Goal: Task Accomplishment & Management: Manage account settings

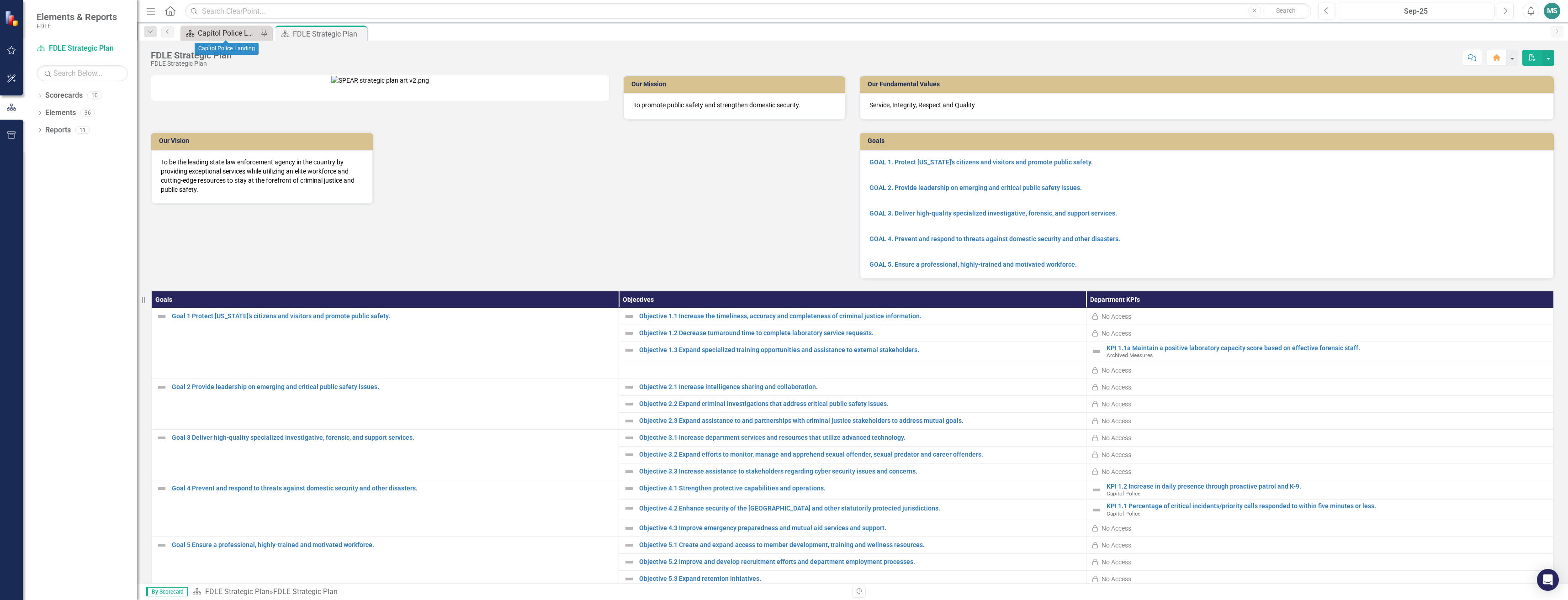
click at [233, 35] on div "Capitol Police Landing" at bounding box center [228, 33] width 60 height 12
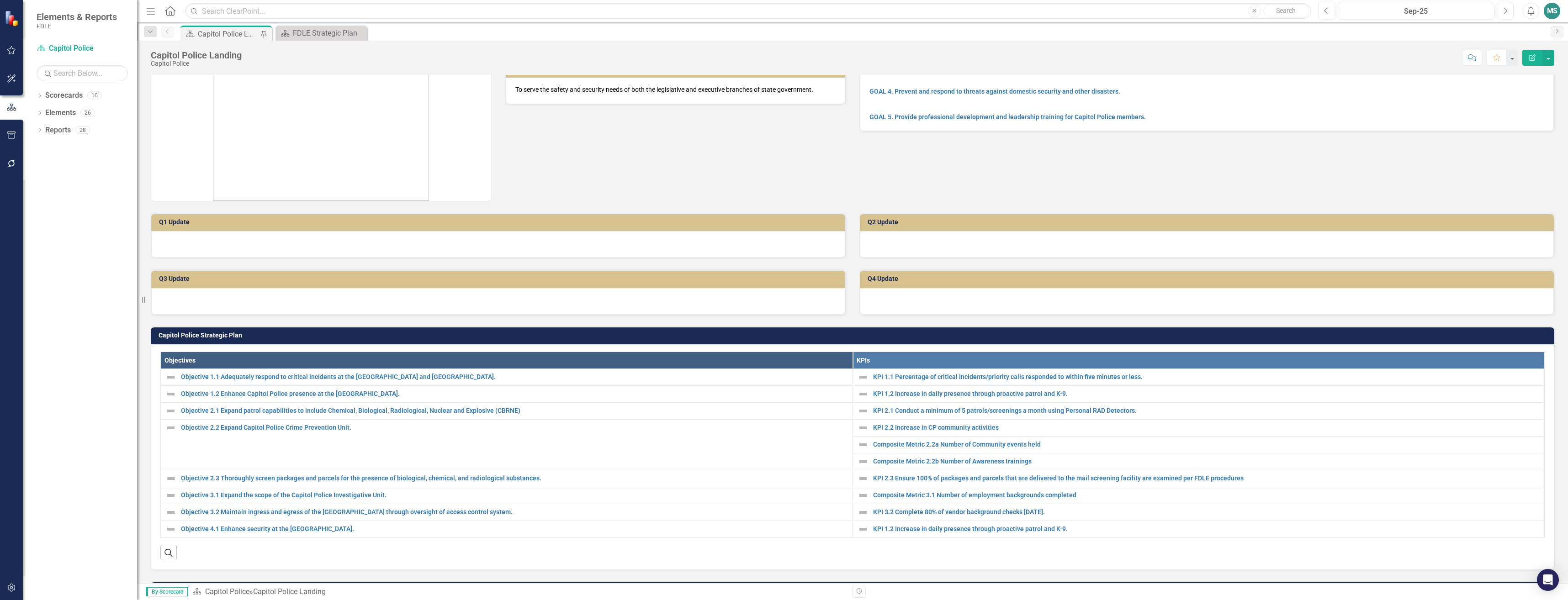
scroll to position [91, 0]
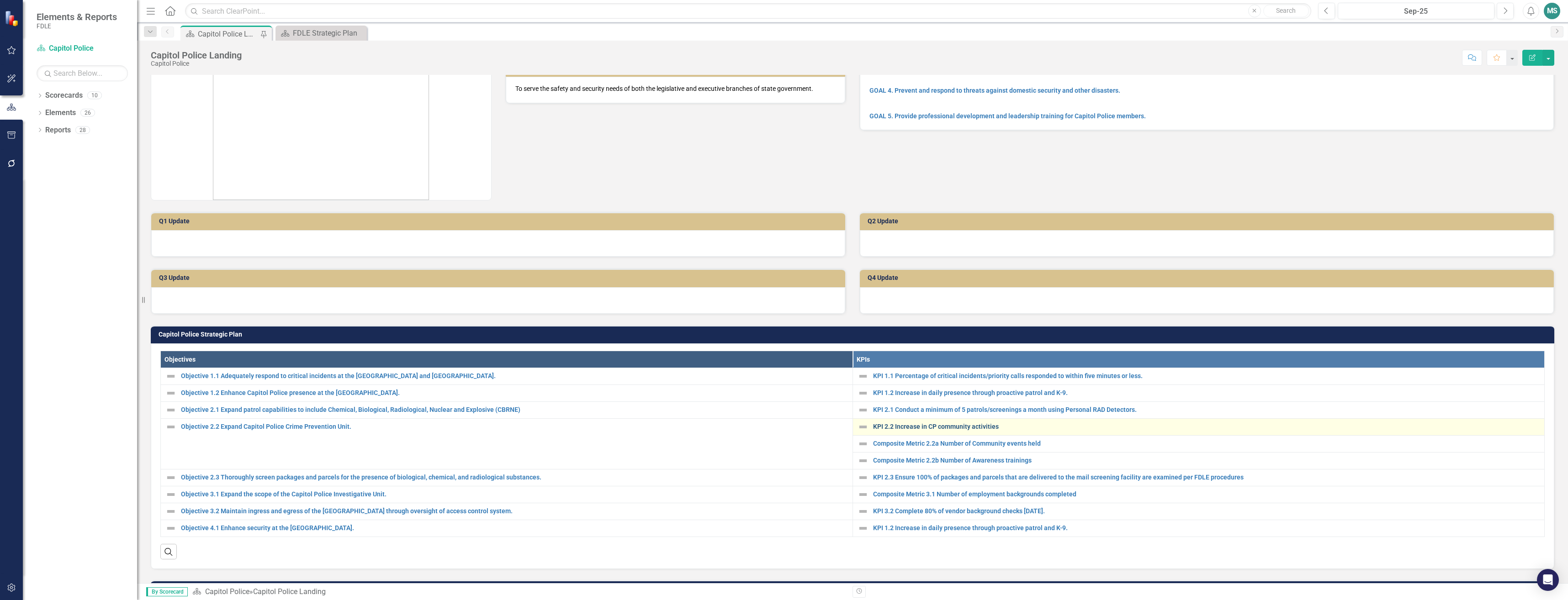
click at [934, 427] on link "KPI 2.2 Increase in CP community activities" at bounding box center [1206, 427] width 667 height 7
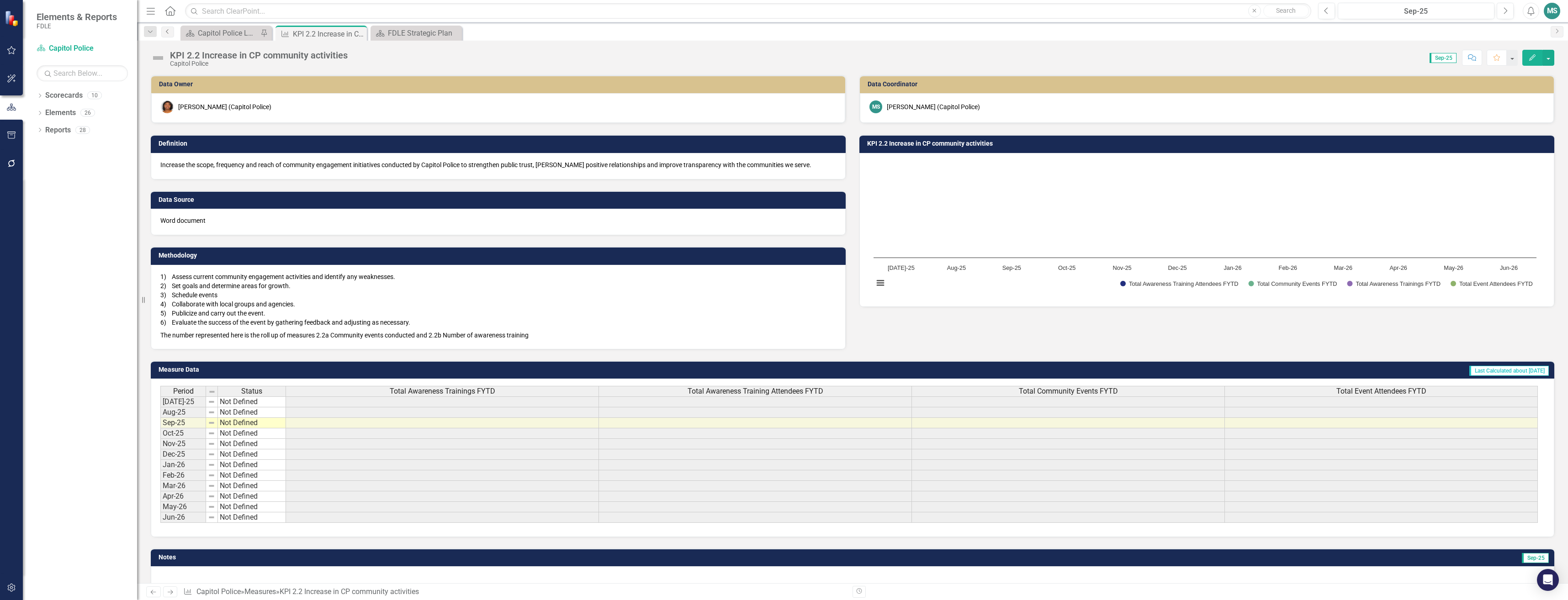
click at [165, 34] on icon "Previous" at bounding box center [167, 31] width 7 height 5
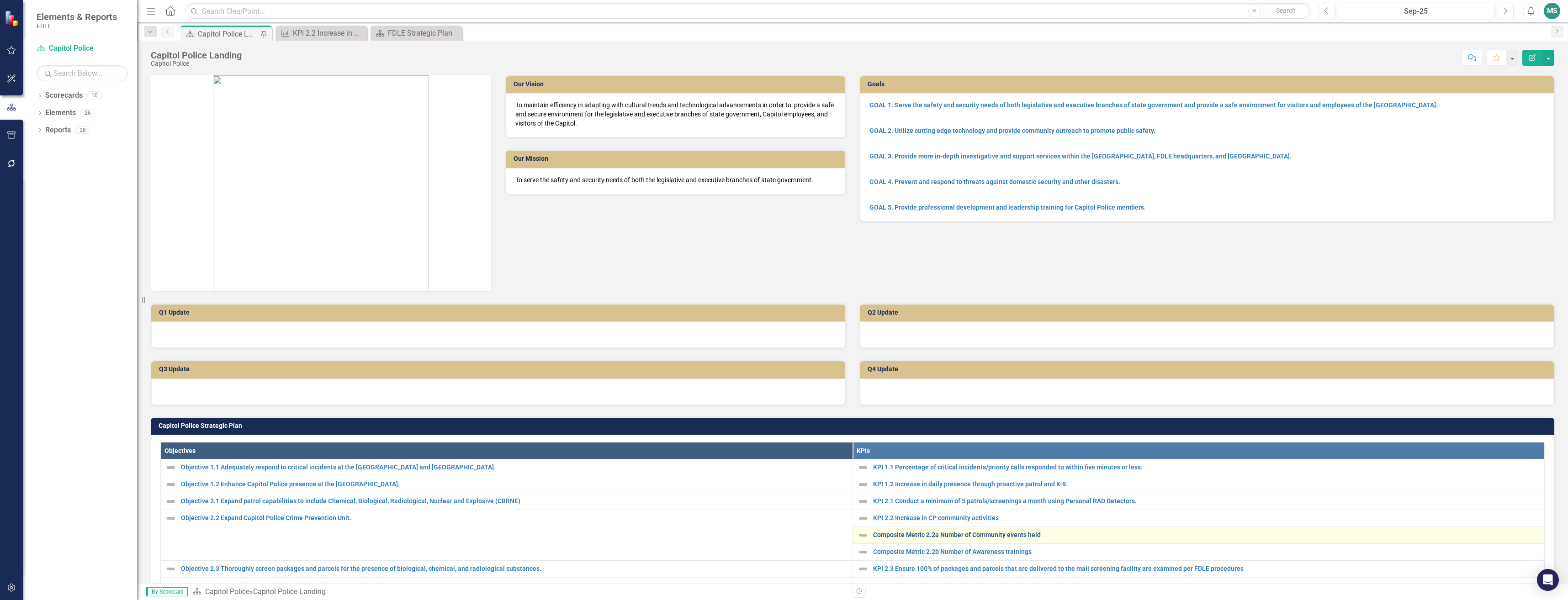
click at [998, 532] on link "Composite Metric 2.2a Number of Community events held" at bounding box center [1206, 535] width 667 height 7
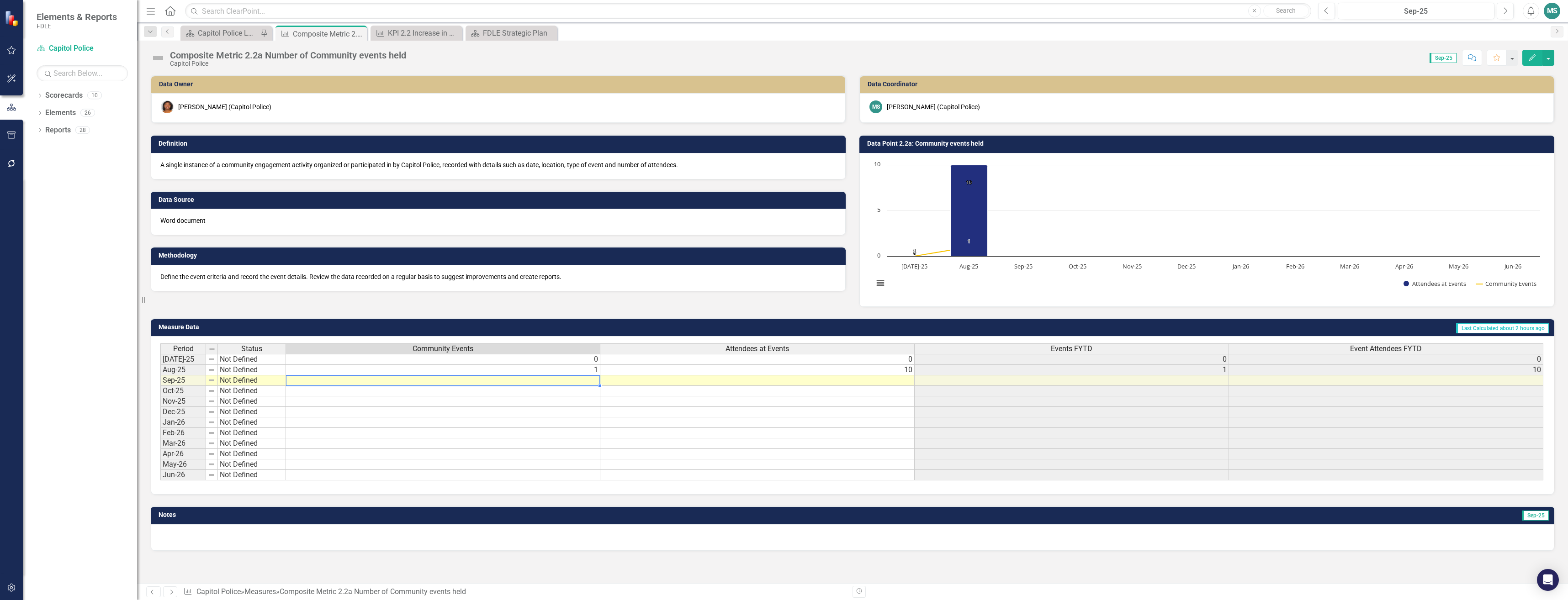
click at [365, 380] on td at bounding box center [443, 380] width 314 height 10
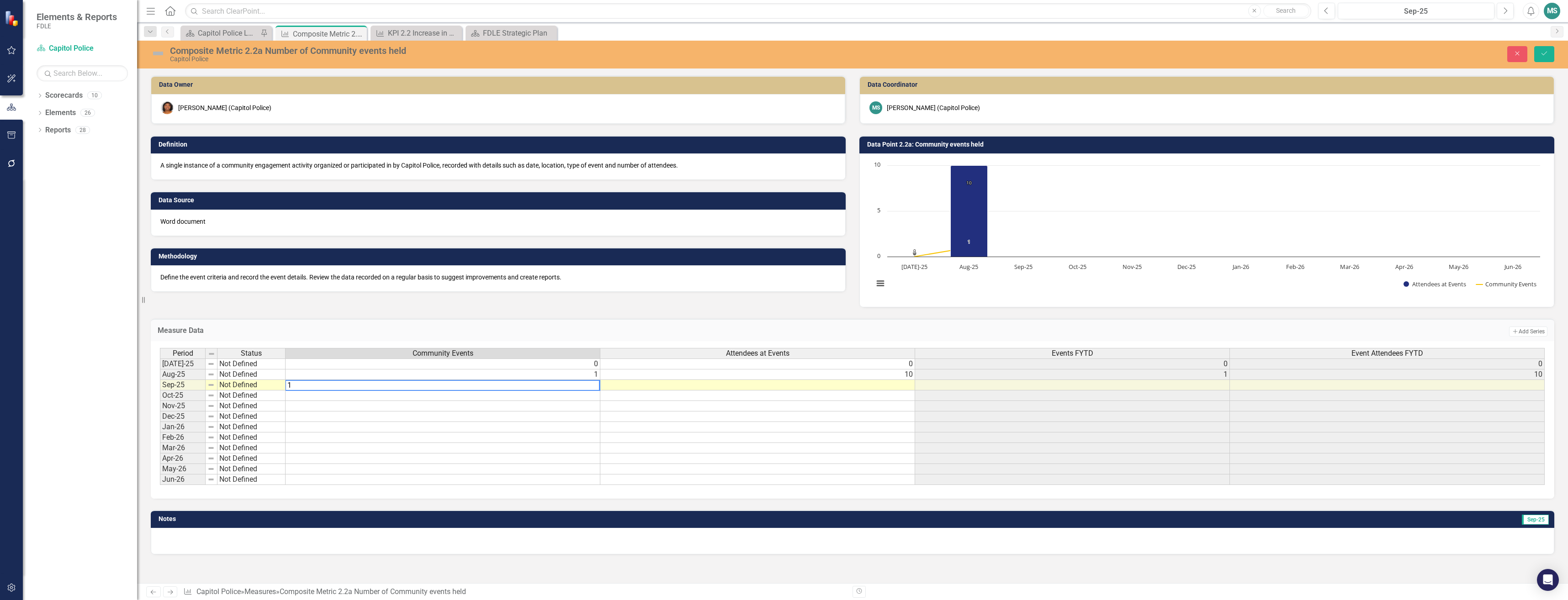
type textarea "1"
click at [719, 384] on td at bounding box center [757, 385] width 315 height 10
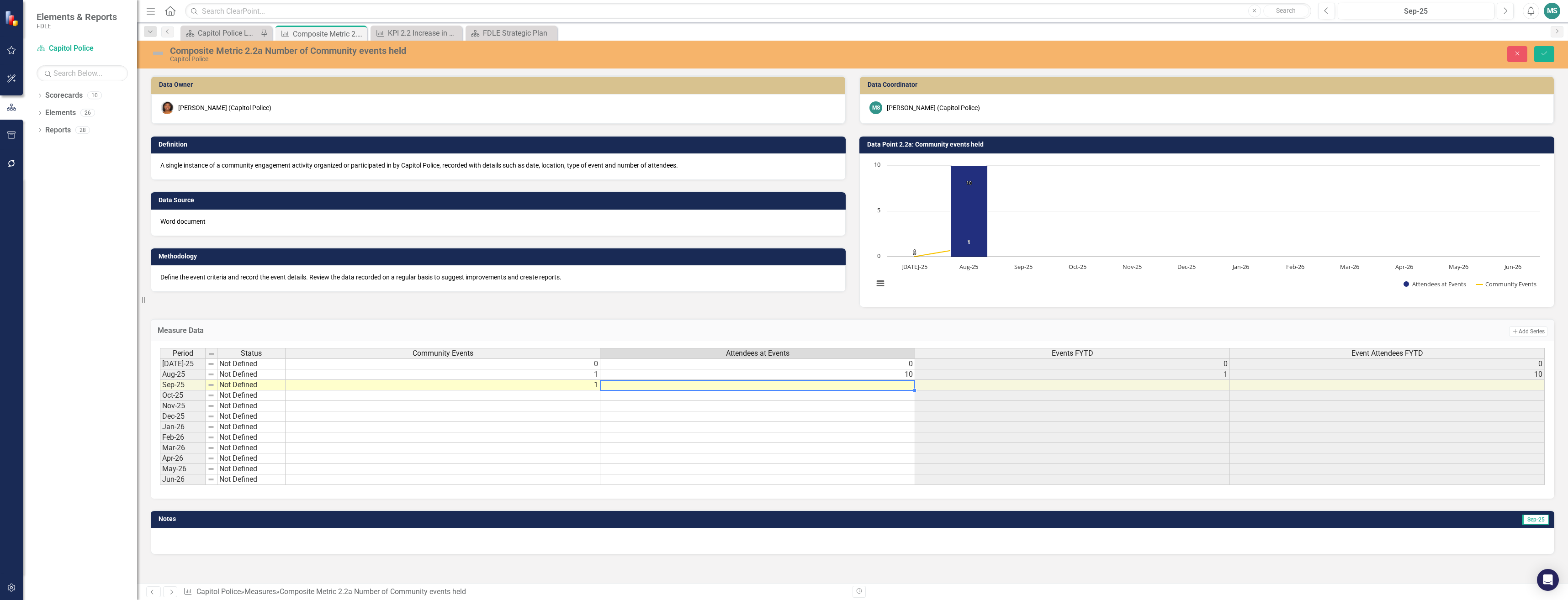
click at [719, 384] on td at bounding box center [757, 385] width 315 height 10
type textarea "300"
click at [1544, 60] on button "Save" at bounding box center [1544, 54] width 20 height 16
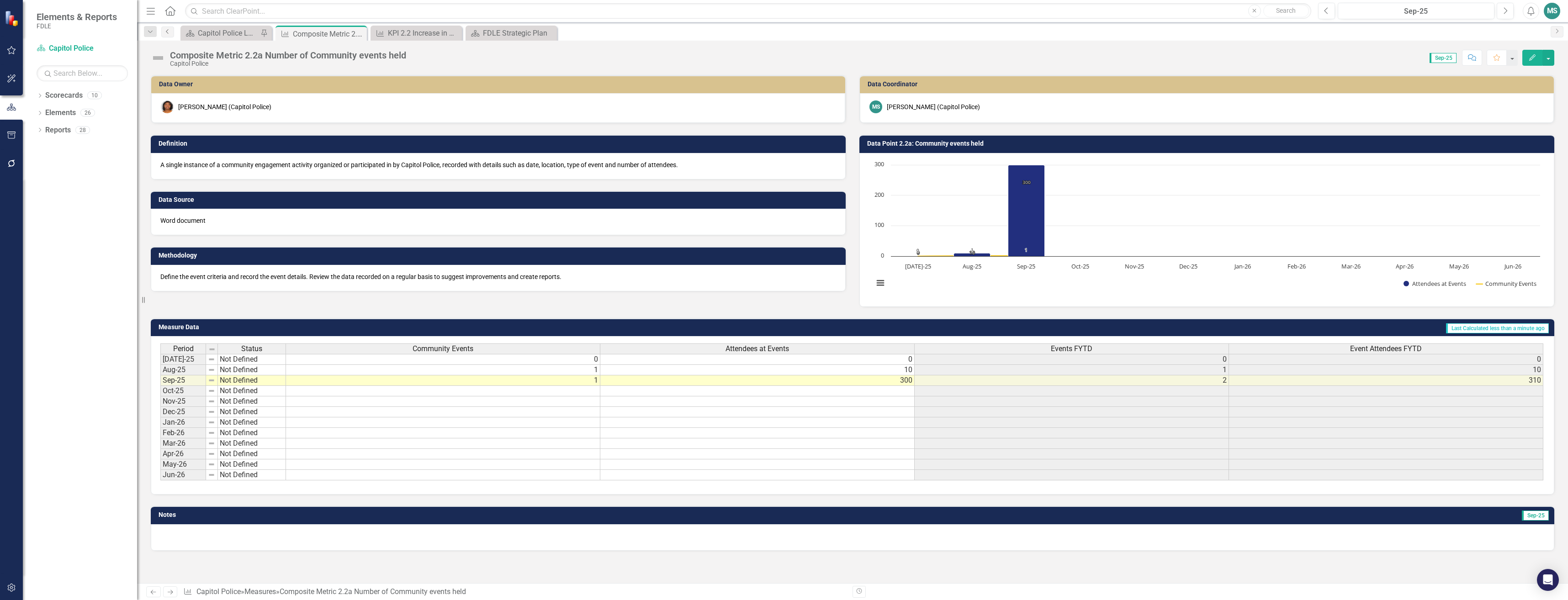
click at [165, 29] on icon "Previous" at bounding box center [167, 31] width 7 height 5
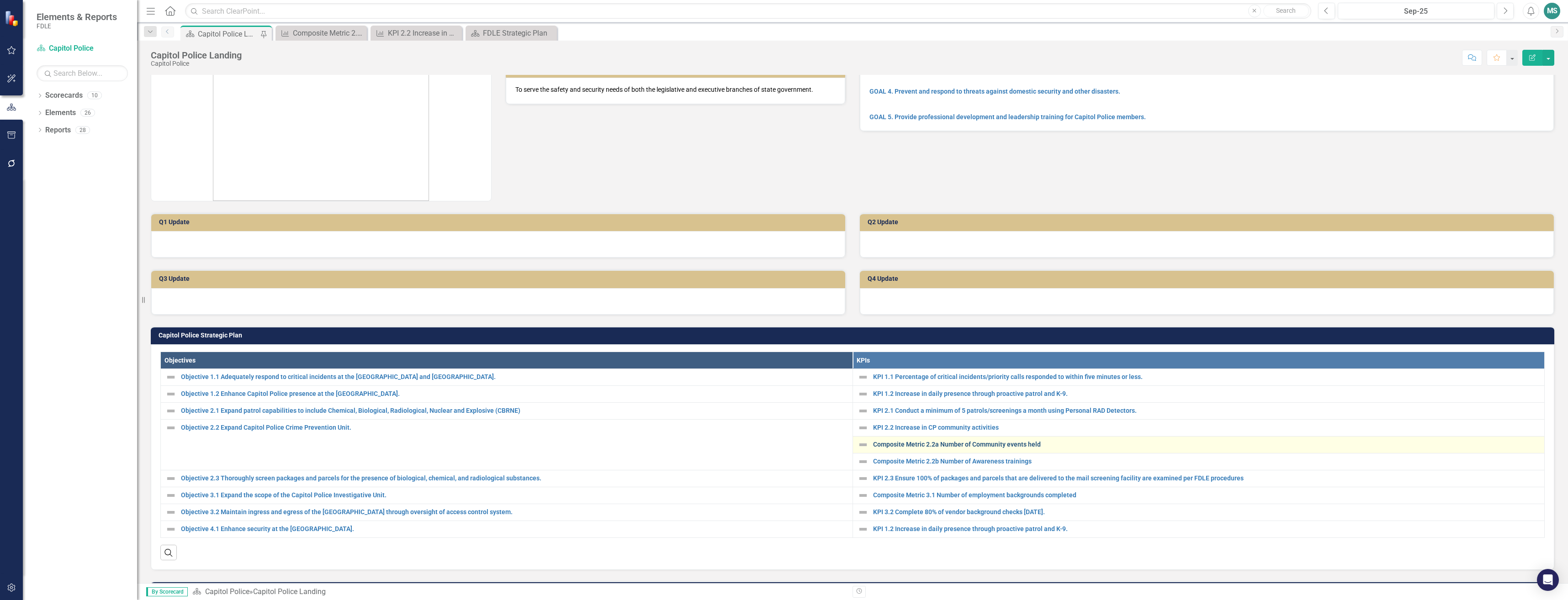
scroll to position [91, 0]
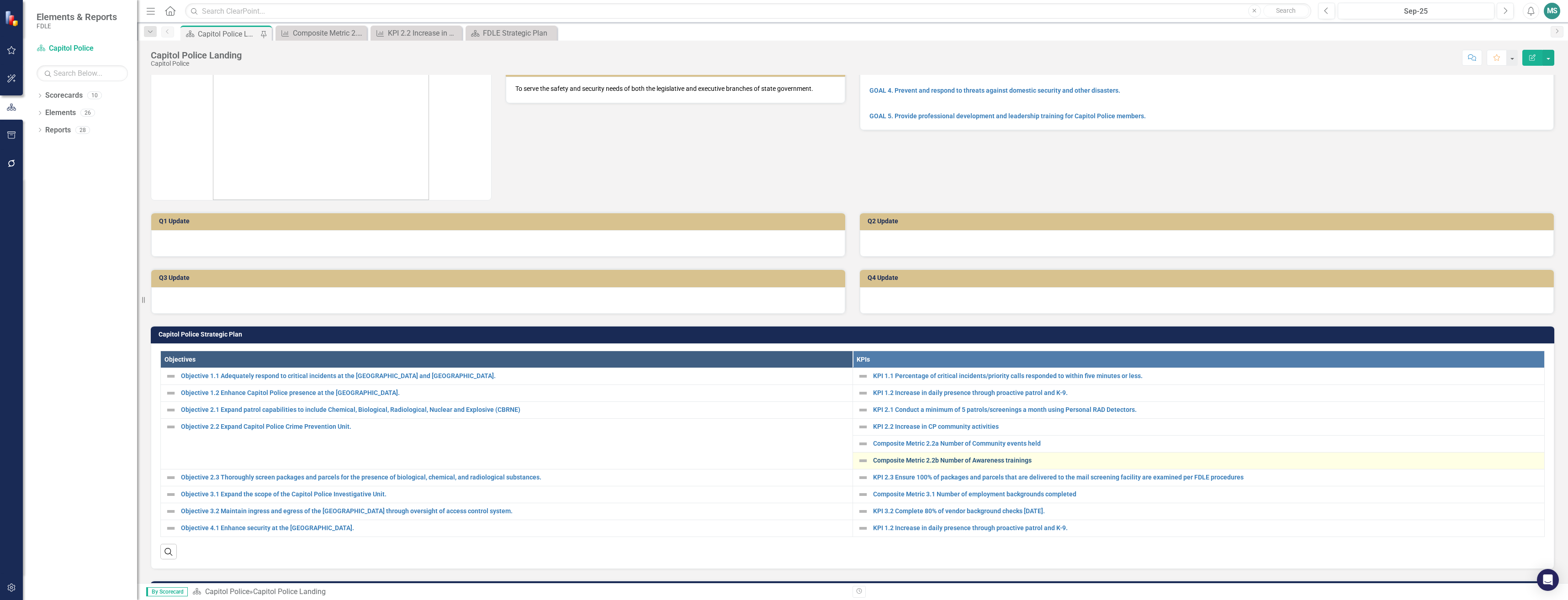
click at [893, 460] on link "Composite Metric 2.2b Number of Awareness trainings" at bounding box center [1206, 460] width 667 height 7
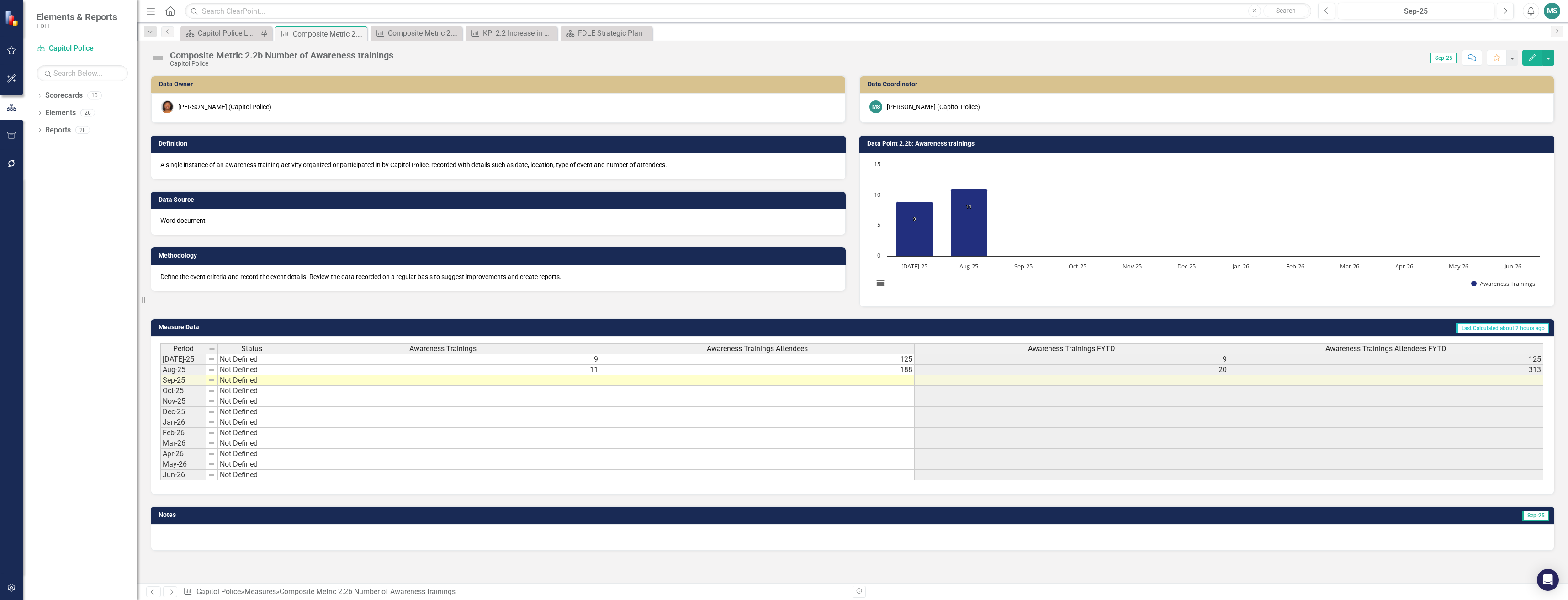
click at [525, 382] on td at bounding box center [443, 380] width 314 height 10
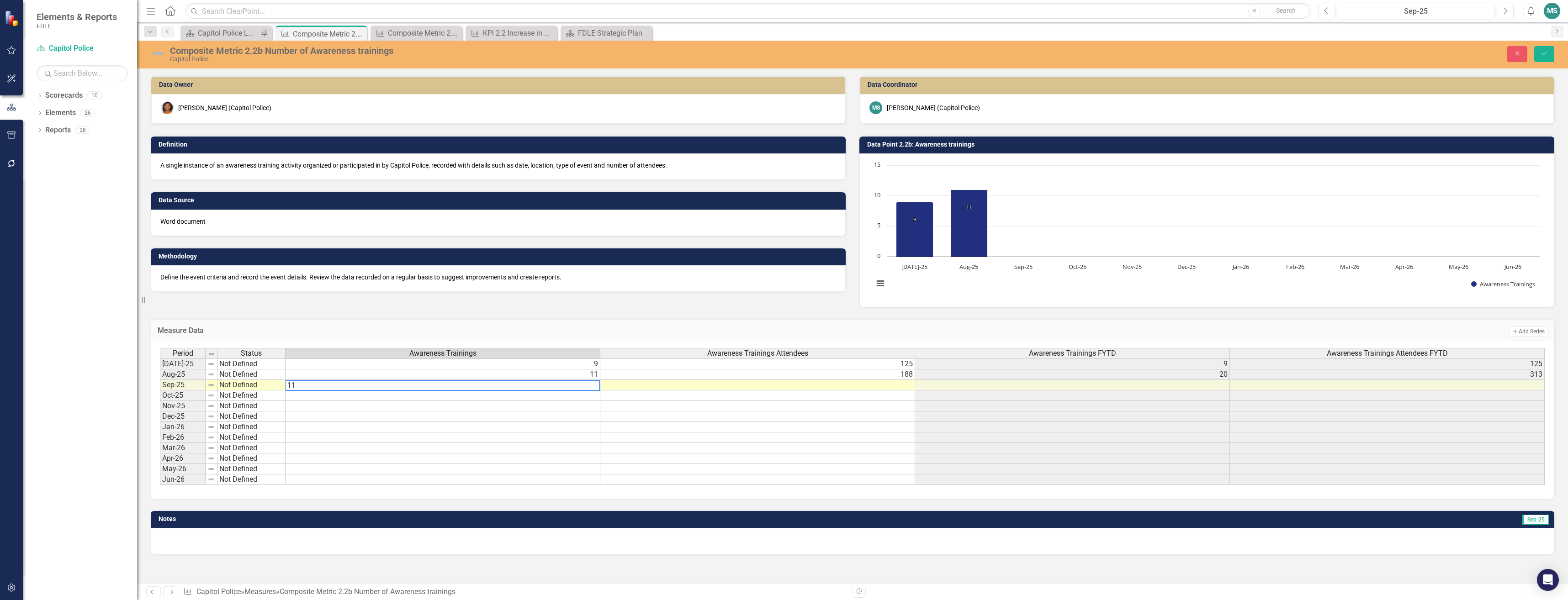
type textarea "11"
click at [613, 382] on td at bounding box center [757, 385] width 315 height 10
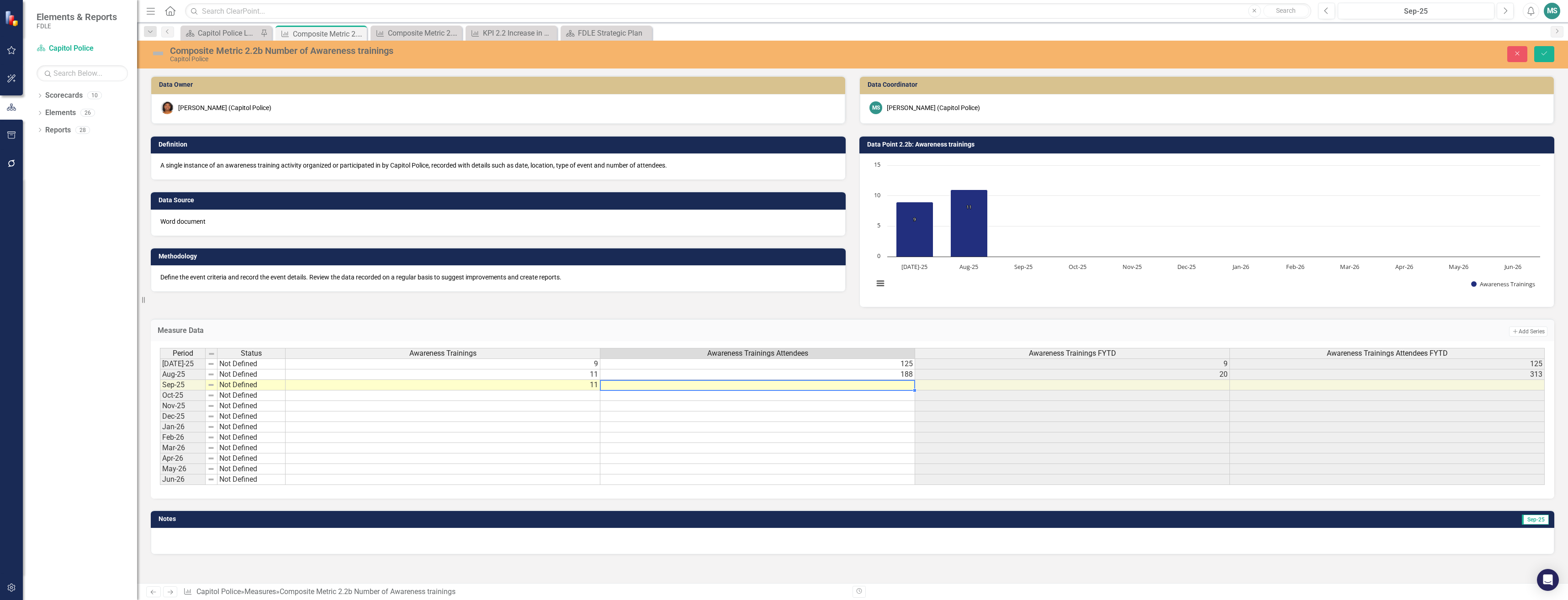
click at [616, 382] on td at bounding box center [757, 385] width 315 height 10
type textarea "293"
click at [1544, 47] on button "Save" at bounding box center [1544, 54] width 20 height 16
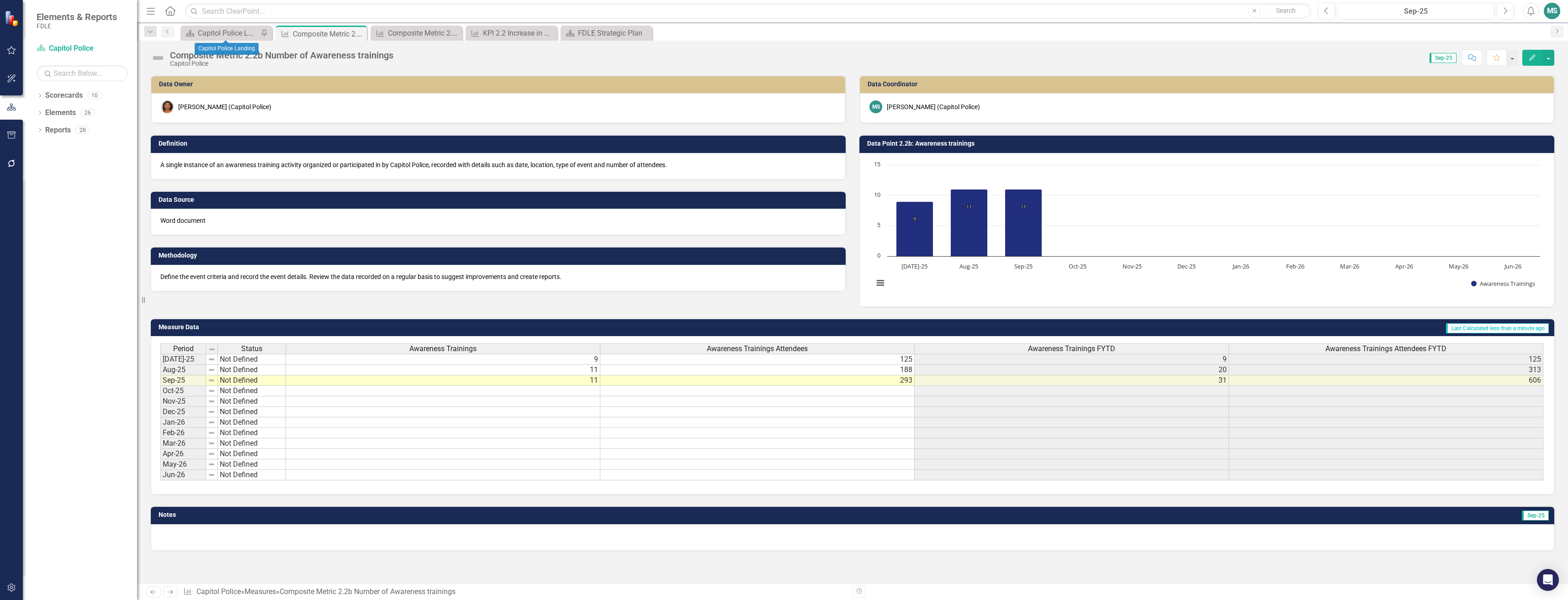
click at [221, 40] on div "Scorecard Capitol Police Landing Pin" at bounding box center [226, 33] width 91 height 15
click at [228, 33] on div "Capitol Police Landing" at bounding box center [228, 33] width 60 height 12
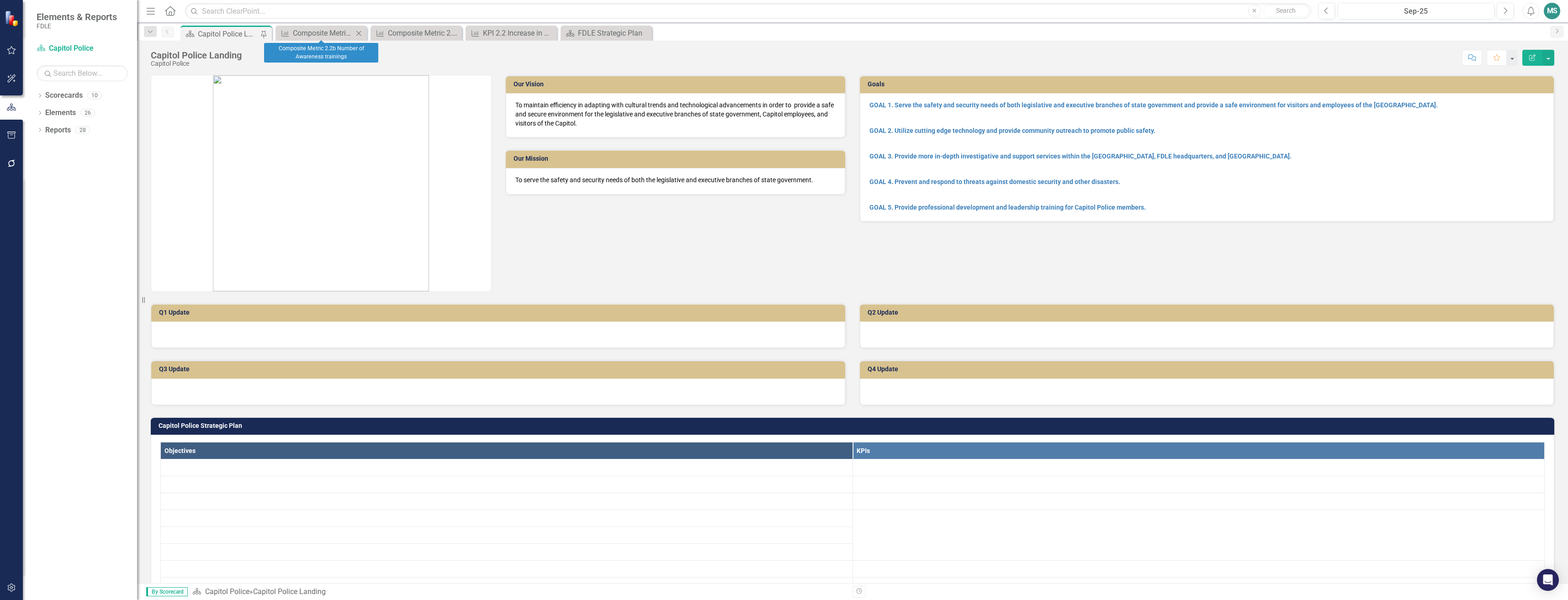
click at [360, 32] on icon "Close" at bounding box center [359, 33] width 9 height 7
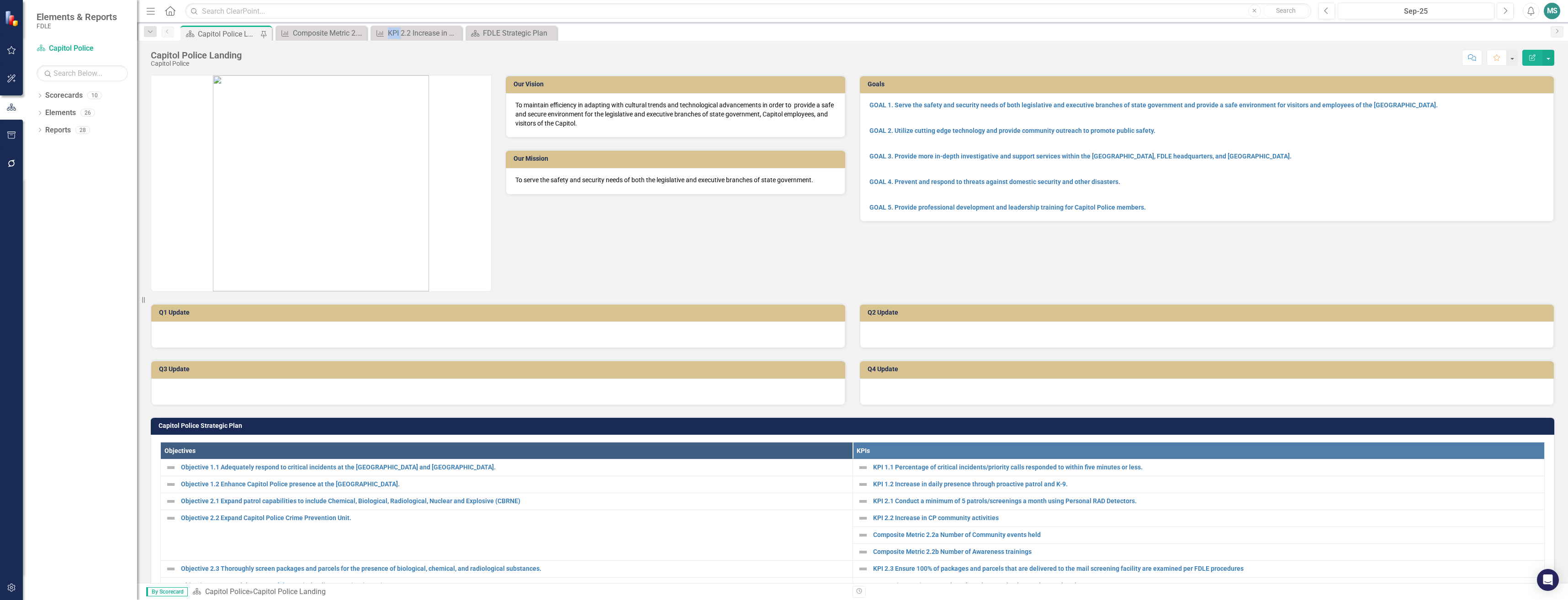
click at [0, 0] on icon "Close" at bounding box center [0, 0] width 0 height 0
